Goal: Communication & Community: Answer question/provide support

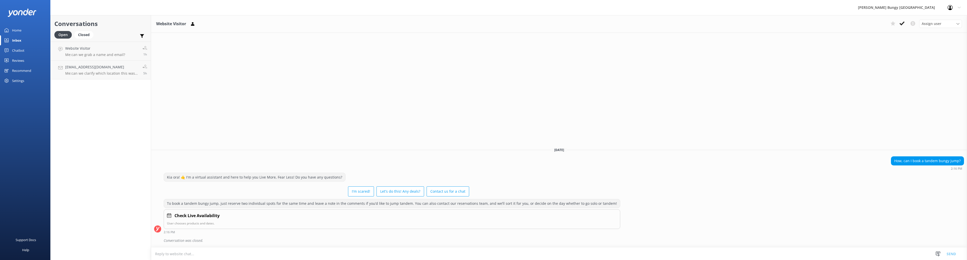
click at [519, 71] on div "Website Visitor Assign user [PERSON_NAME] [PERSON_NAME] Tech Admin [PERSON_NAME…" at bounding box center [559, 137] width 816 height 244
